Goal: Task Accomplishment & Management: Manage account settings

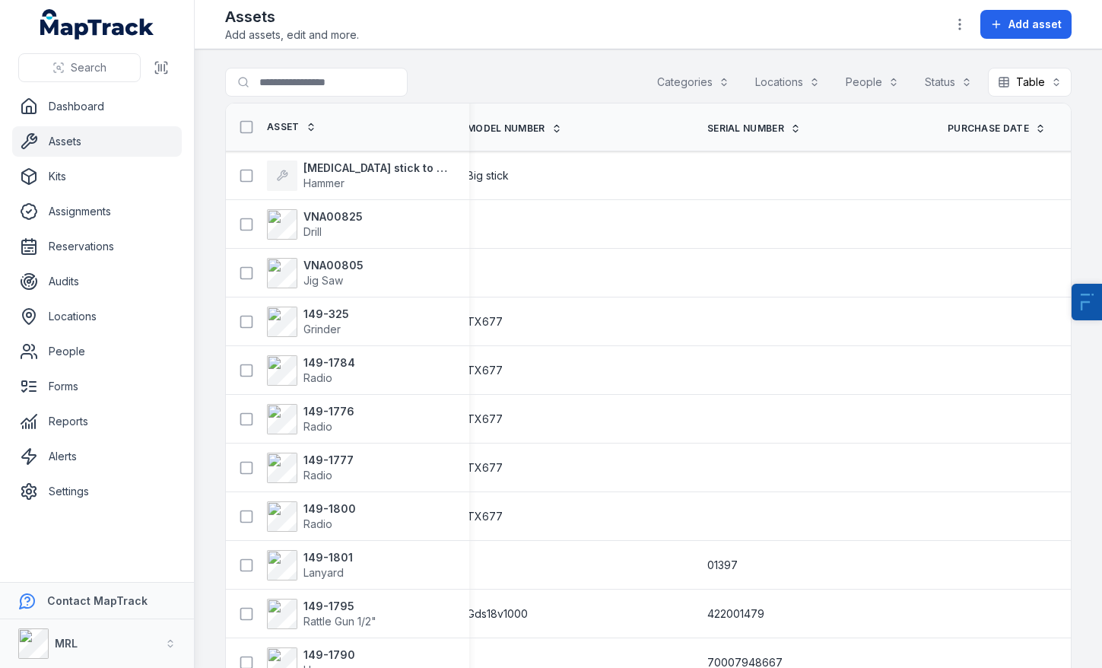
scroll to position [0, 906]
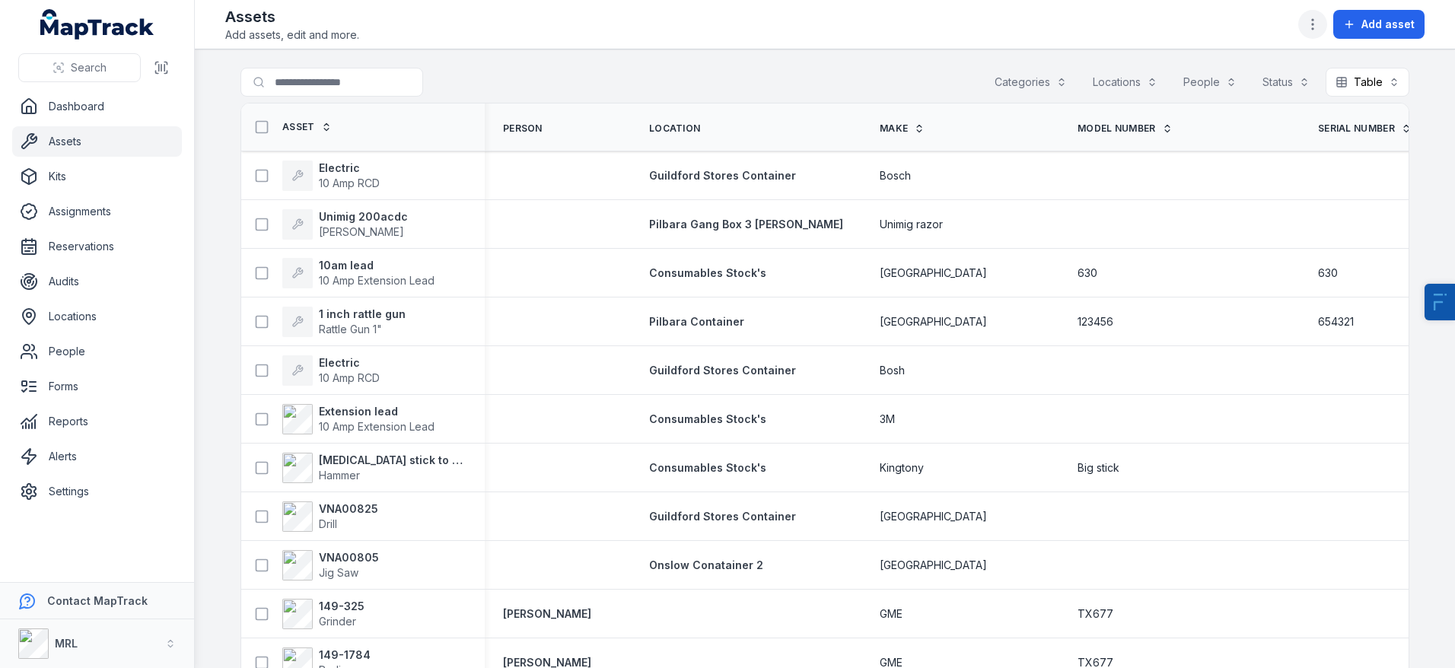
click at [1102, 25] on icon "button" at bounding box center [1312, 24] width 15 height 15
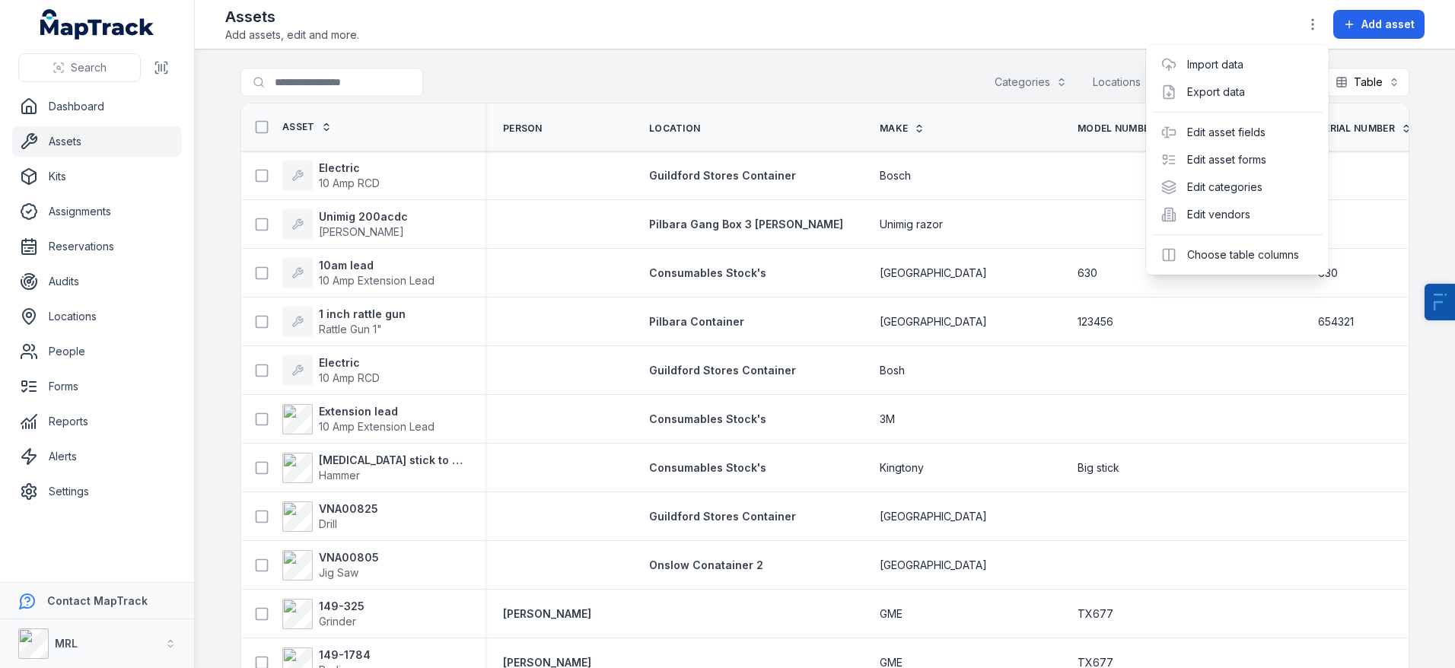
click at [810, 68] on div "Toggle Navigation Assets Add assets, edit and more. Add asset Search for assets…" at bounding box center [825, 334] width 1260 height 668
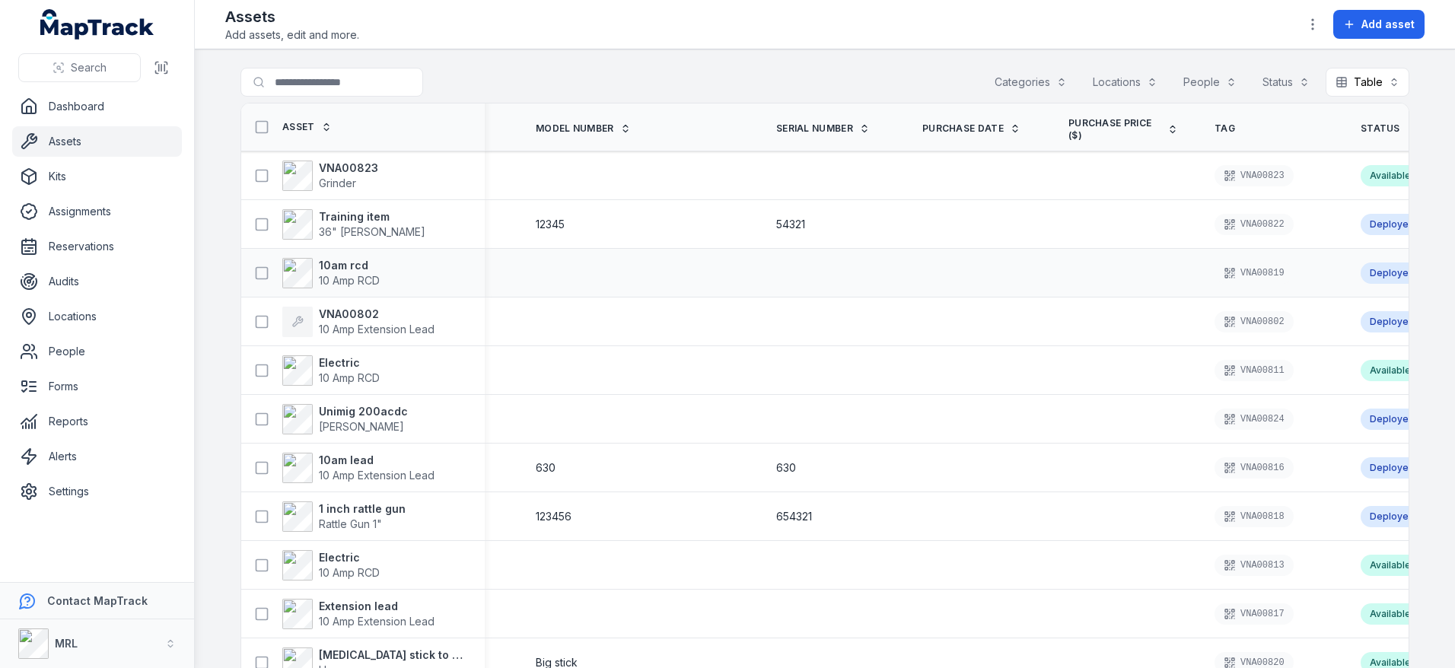
scroll to position [0, 584]
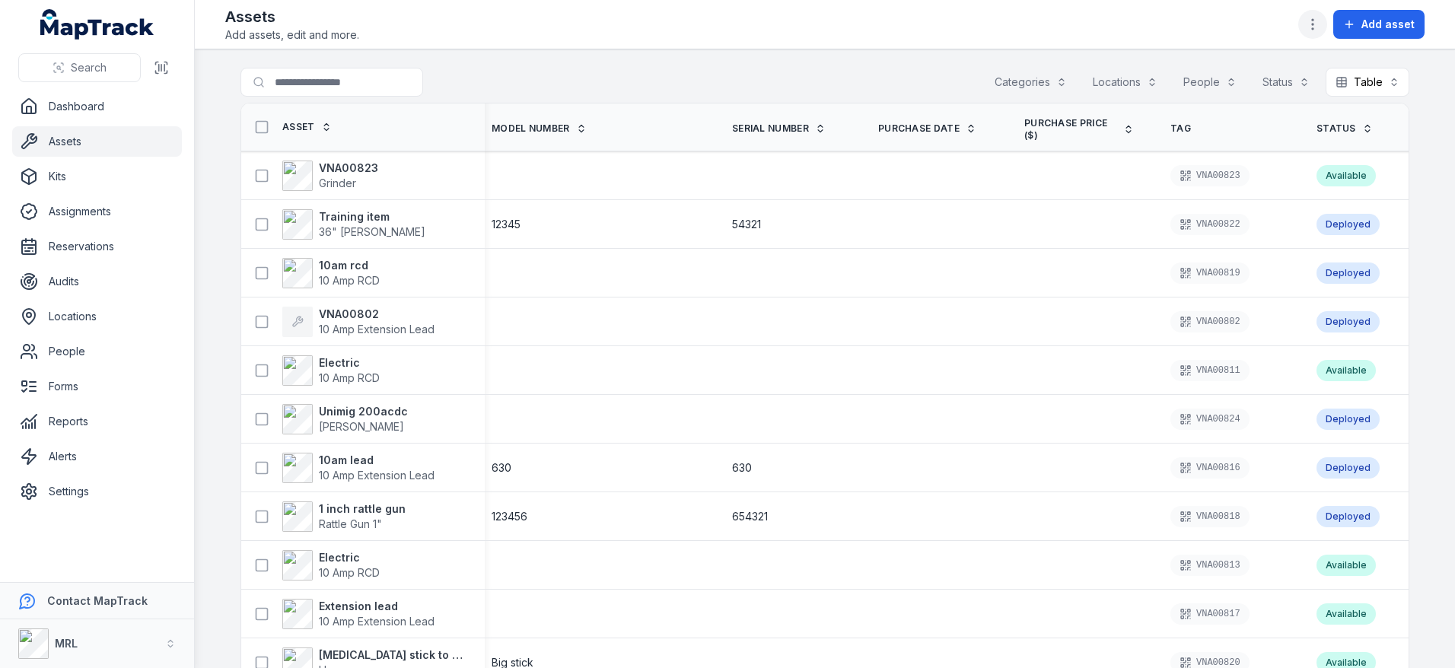
click at [1313, 26] on icon "button" at bounding box center [1312, 24] width 15 height 15
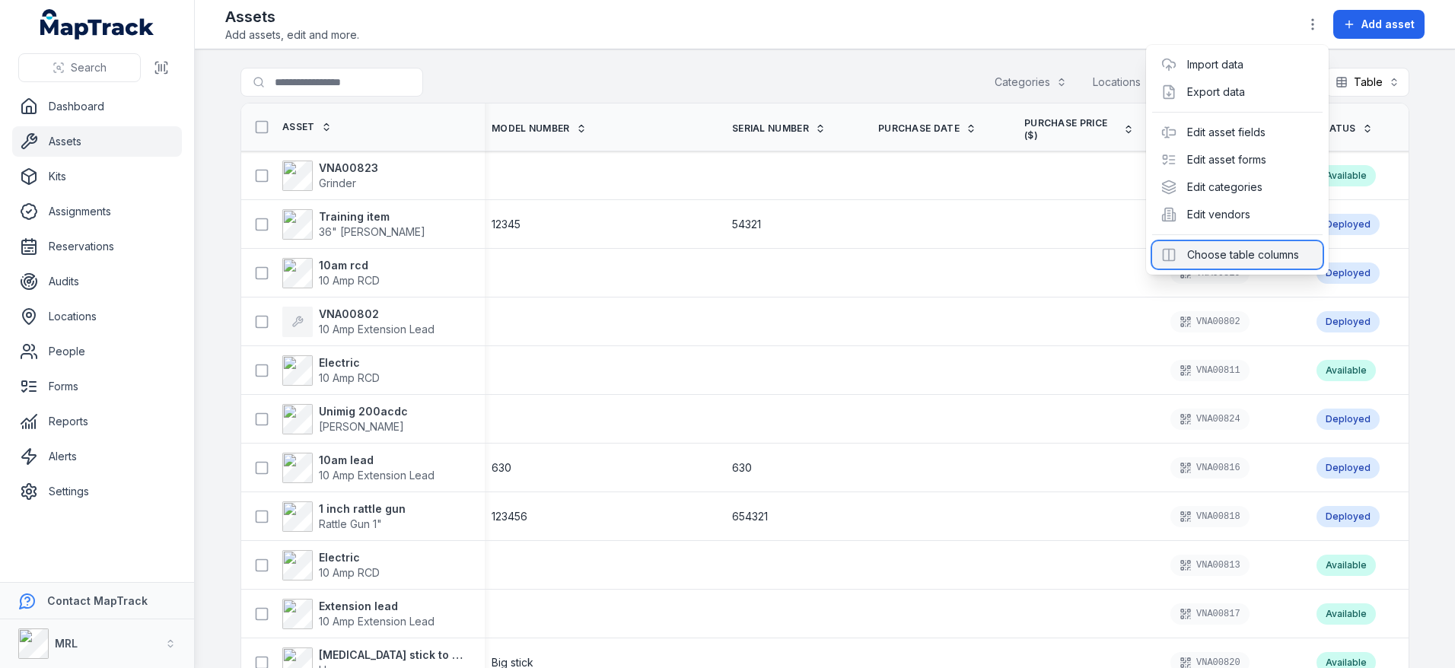
click at [1240, 259] on div "Choose table columns" at bounding box center [1237, 254] width 170 height 27
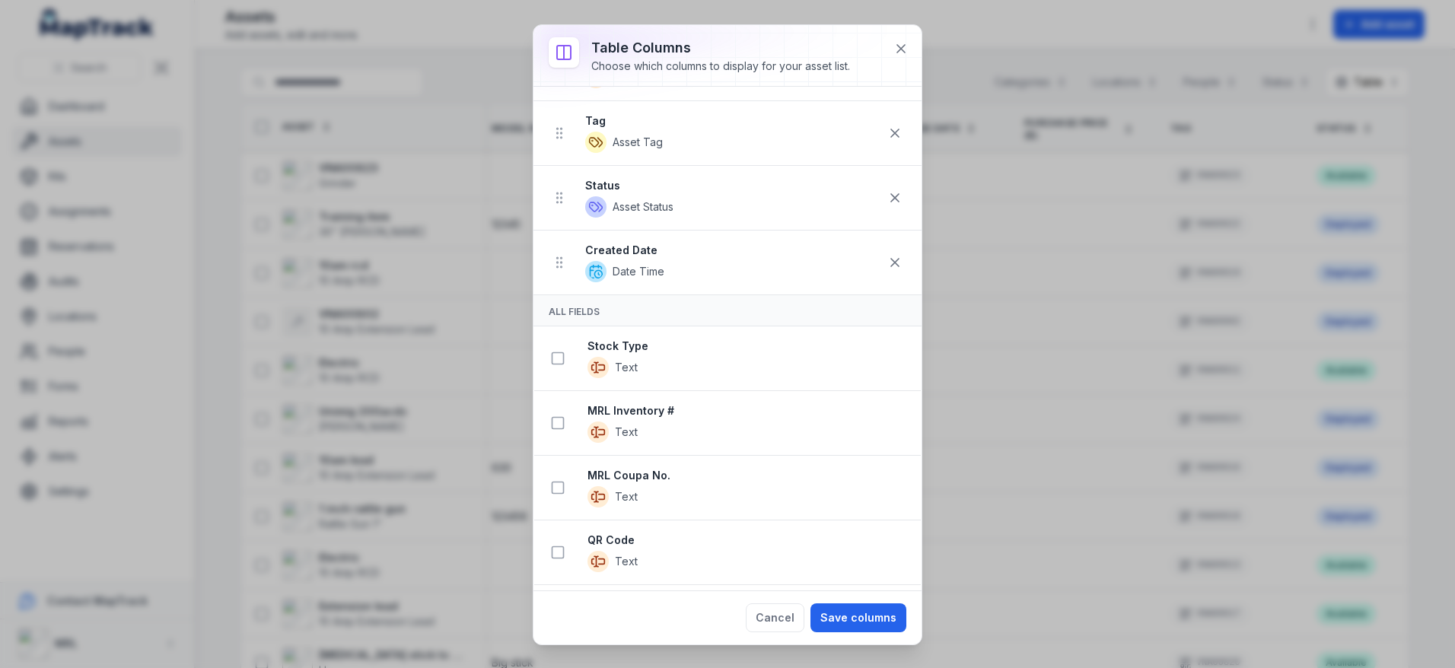
scroll to position [526, 0]
click at [897, 59] on button at bounding box center [900, 48] width 29 height 29
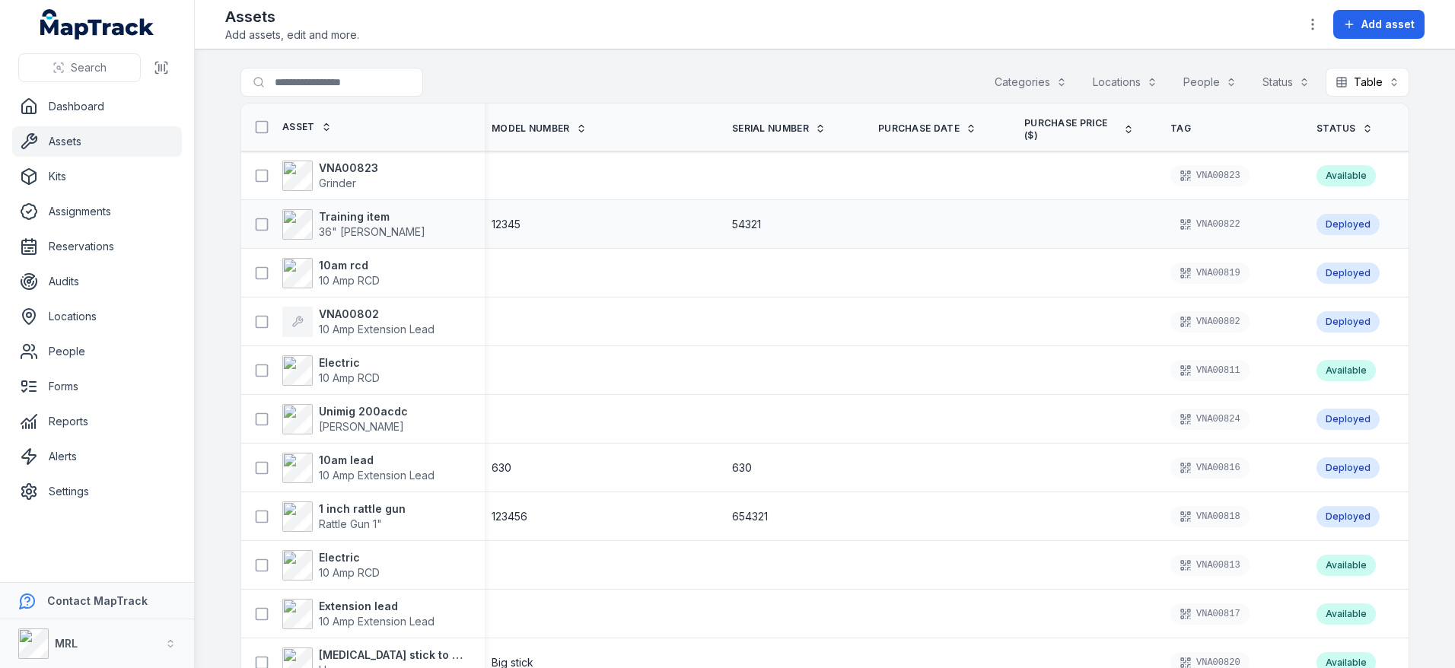
scroll to position [0, 0]
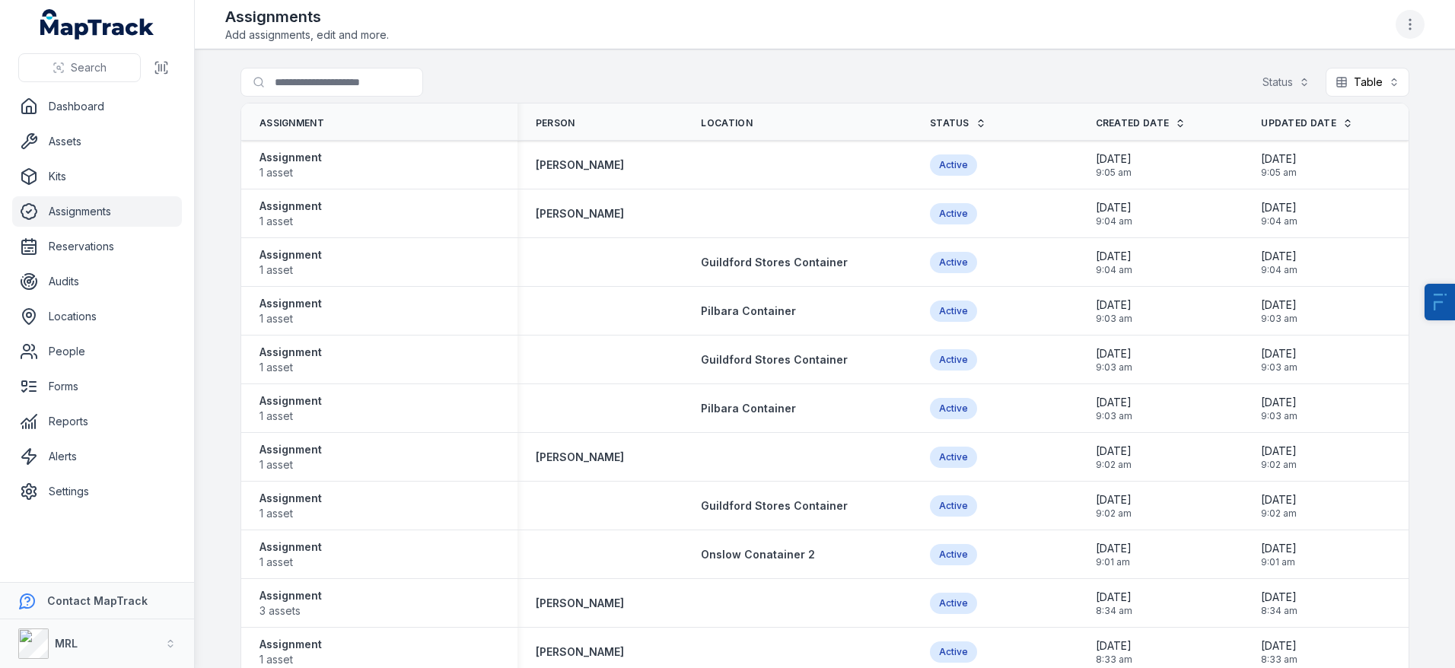
click at [1408, 25] on icon "button" at bounding box center [1409, 24] width 15 height 15
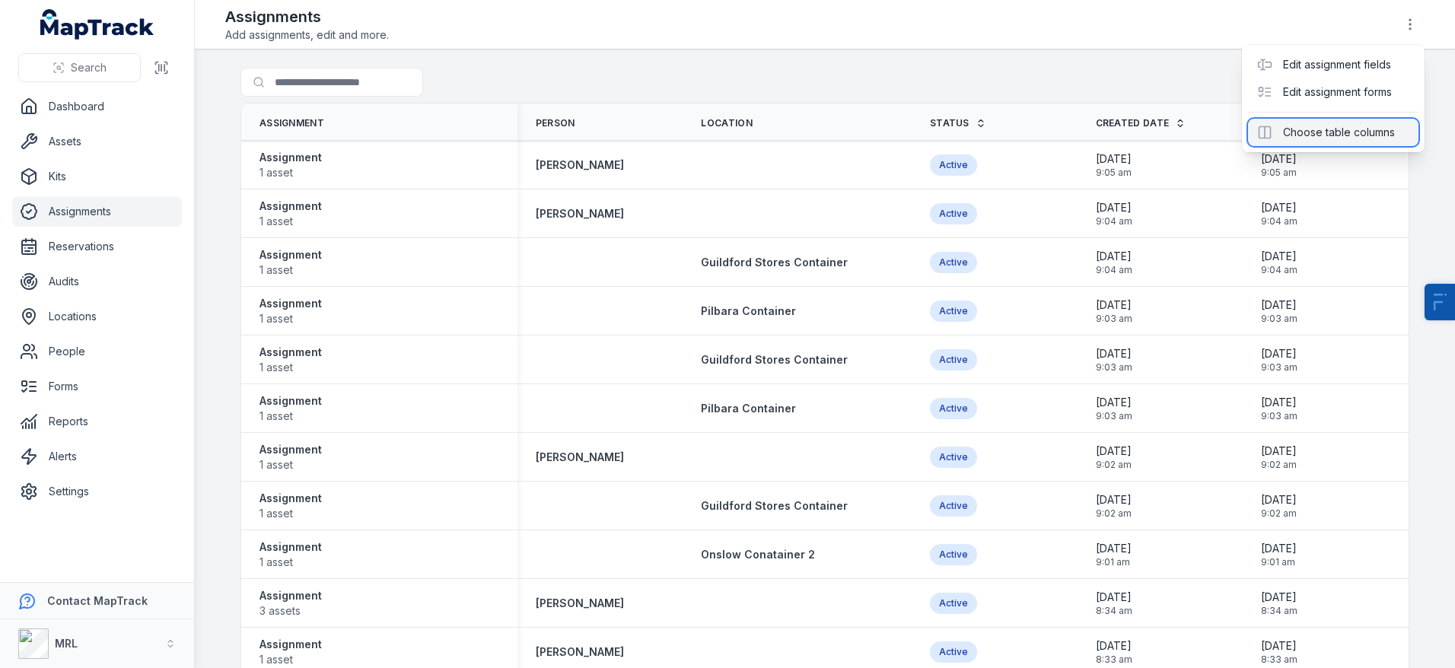
click at [1290, 142] on div "Choose table columns" at bounding box center [1333, 132] width 170 height 27
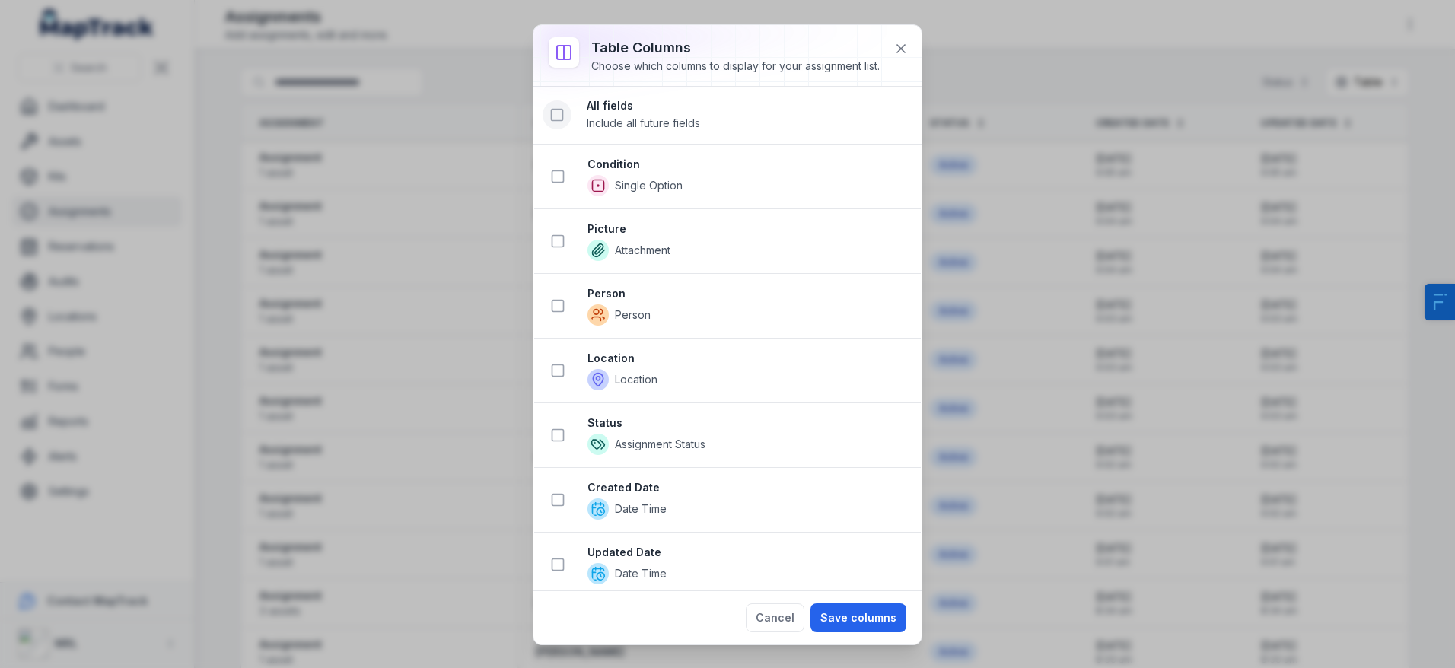
click at [559, 122] on icon at bounding box center [556, 114] width 15 height 15
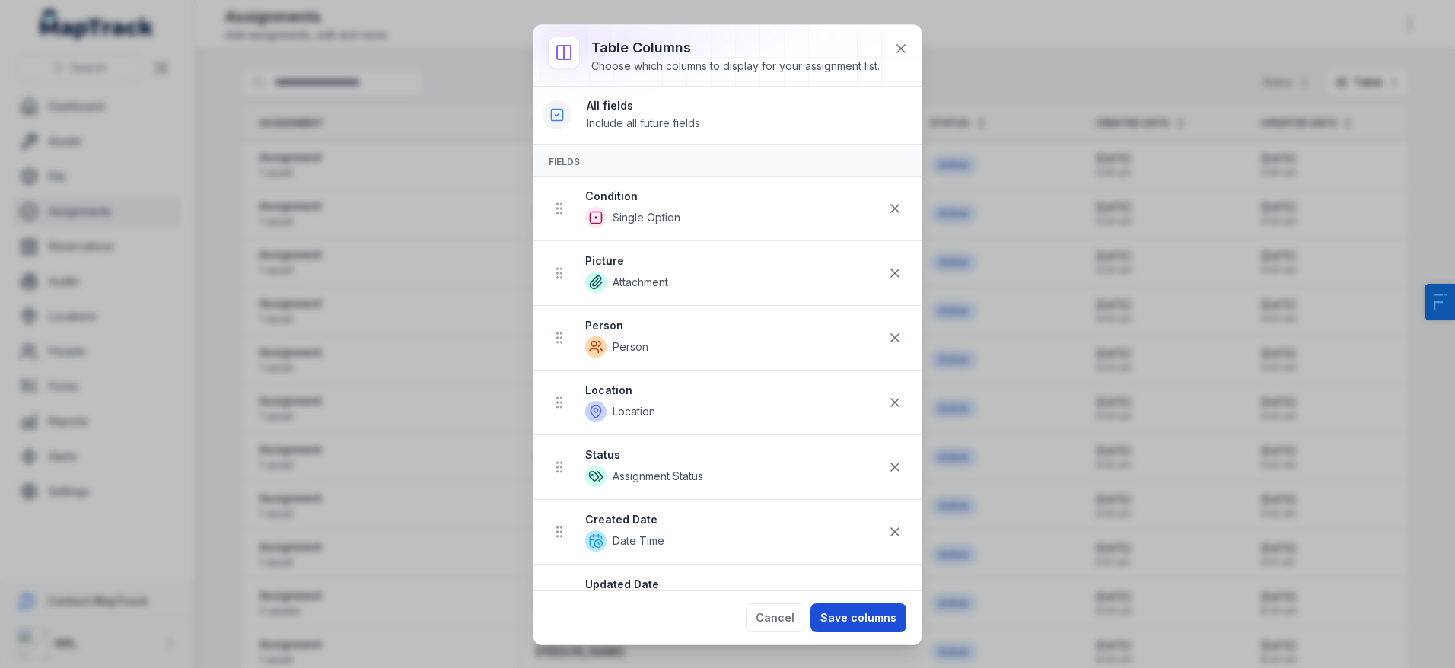
click at [863, 616] on button "Save columns" at bounding box center [858, 617] width 96 height 29
